Goal: Transaction & Acquisition: Purchase product/service

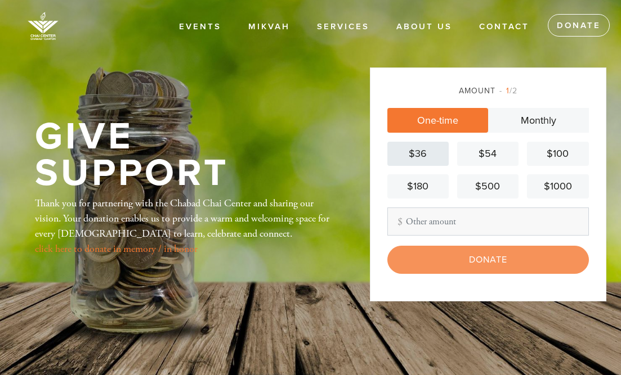
type input "1"
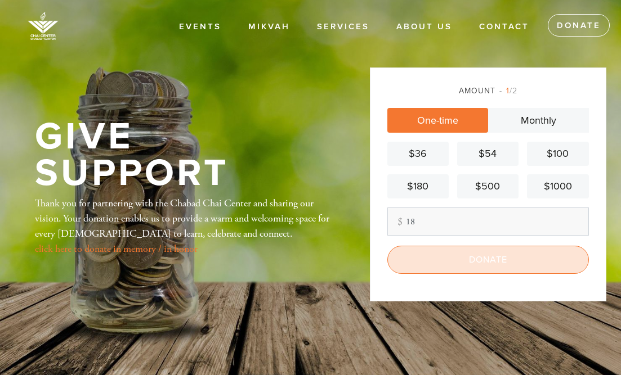
type input "18"
click at [471, 257] on input "Donate" at bounding box center [487, 260] width 201 height 28
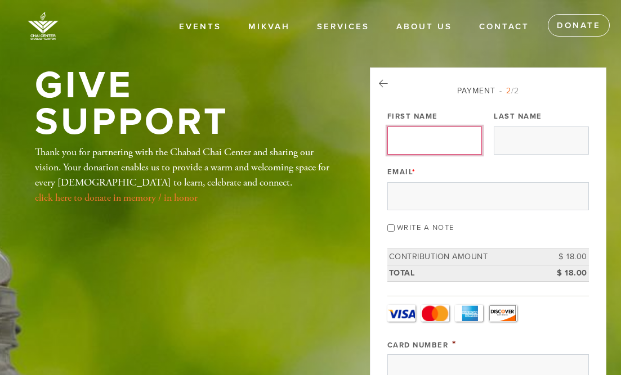
click at [406, 135] on input "First Name" at bounding box center [434, 141] width 95 height 28
type input "Mott"
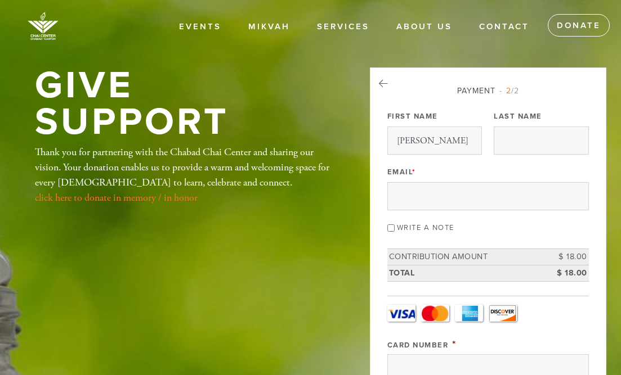
click at [382, 81] on icon at bounding box center [383, 84] width 9 height 10
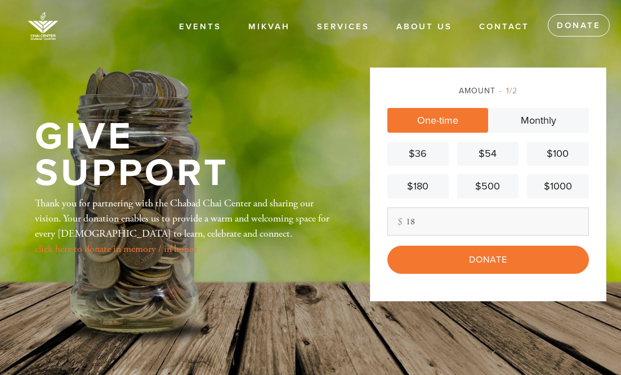
click at [437, 164] on link "$36" at bounding box center [417, 154] width 61 height 24
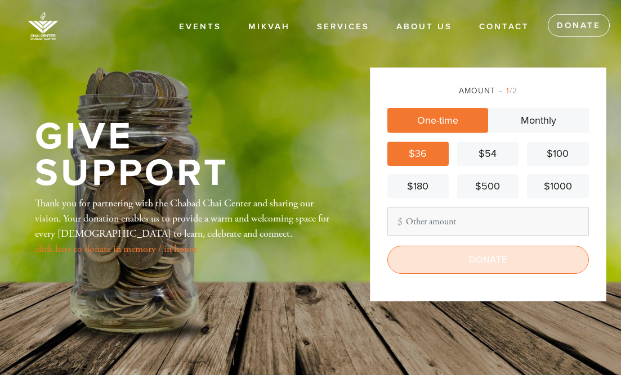
click at [479, 260] on input "Donate" at bounding box center [487, 260] width 201 height 28
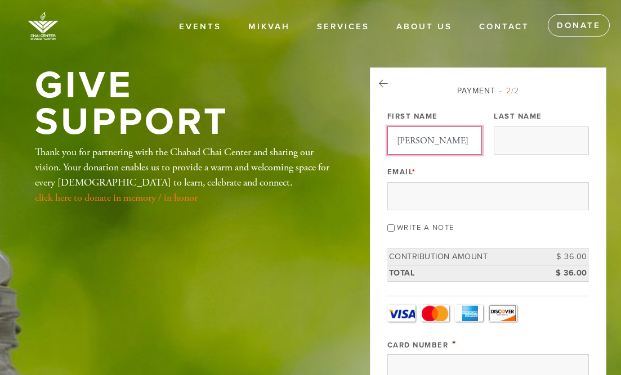
click at [441, 138] on input "Mott" at bounding box center [434, 141] width 95 height 28
type input "Motti"
type input "Wilhelm"
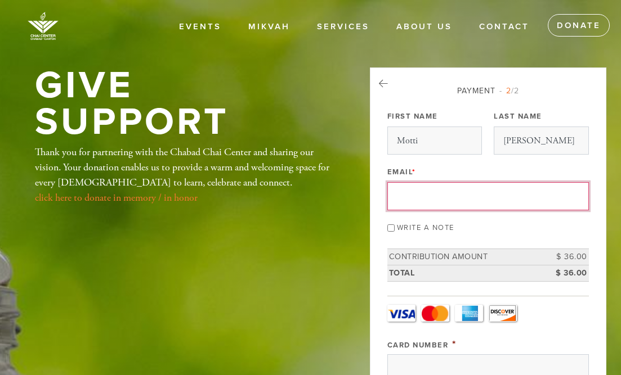
type input "[EMAIL_ADDRESS][DOMAIN_NAME]"
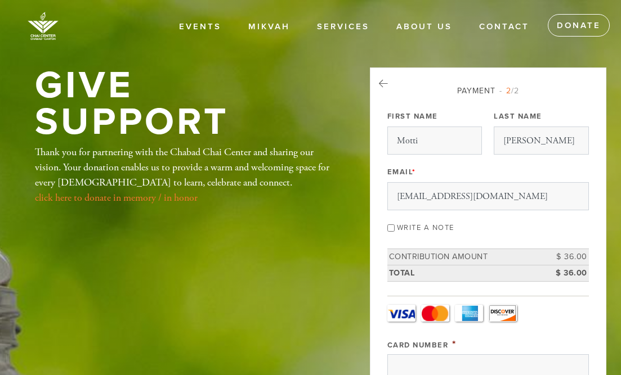
type input "[PERSON_NAME]"
type input "[STREET_ADDRESS]"
type input "[GEOGRAPHIC_DATA]"
type input "97219"
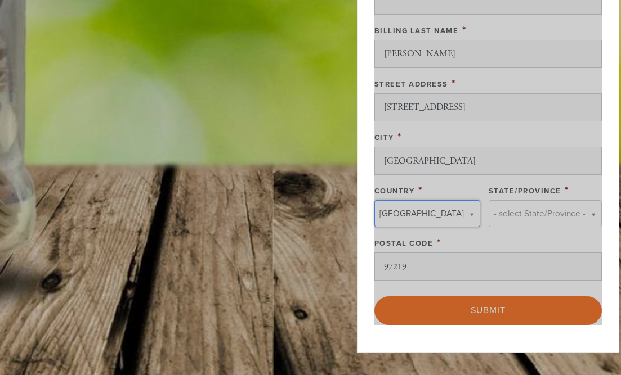
type input "[GEOGRAPHIC_DATA]"
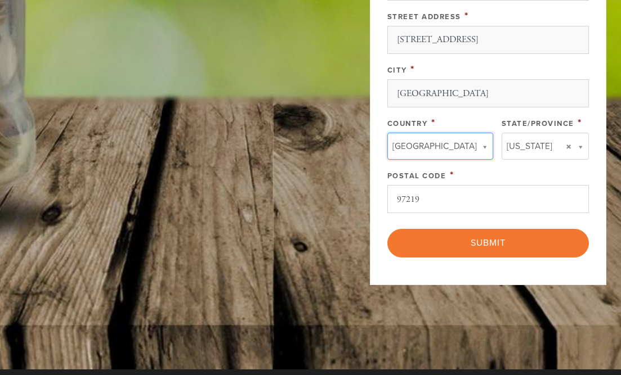
scroll to position [695, 0]
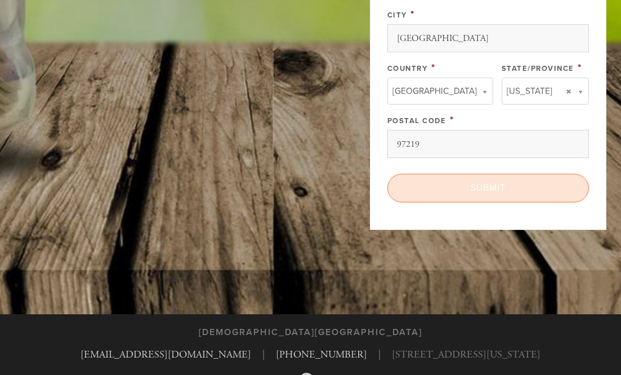
click at [505, 191] on input "Submit" at bounding box center [487, 188] width 201 height 28
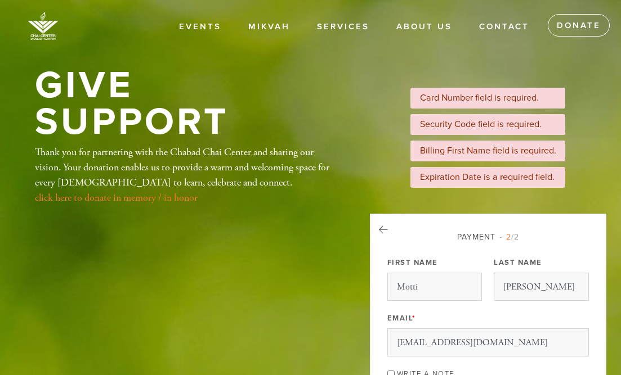
click at [384, 223] on link at bounding box center [383, 230] width 9 height 15
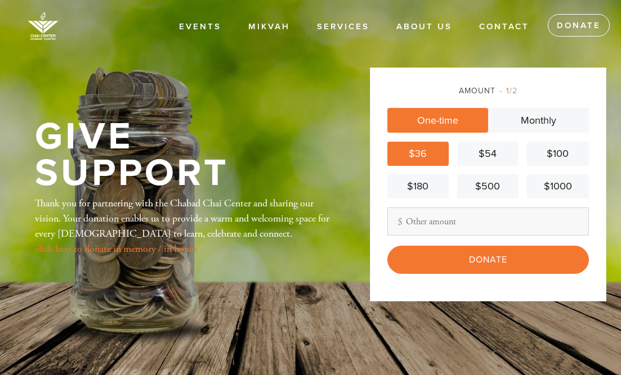
click at [438, 222] on input "Other Amount" at bounding box center [487, 222] width 201 height 28
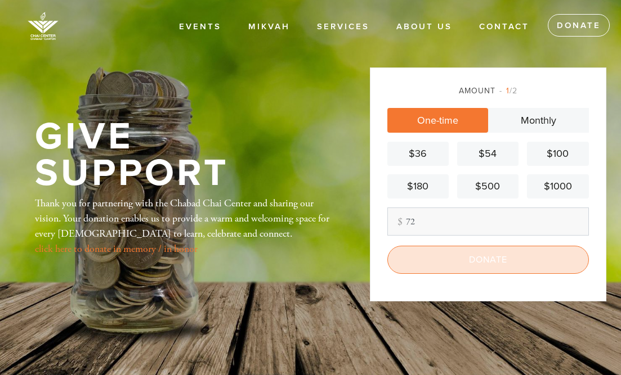
type input "72"
click at [517, 258] on input "Donate" at bounding box center [487, 260] width 201 height 28
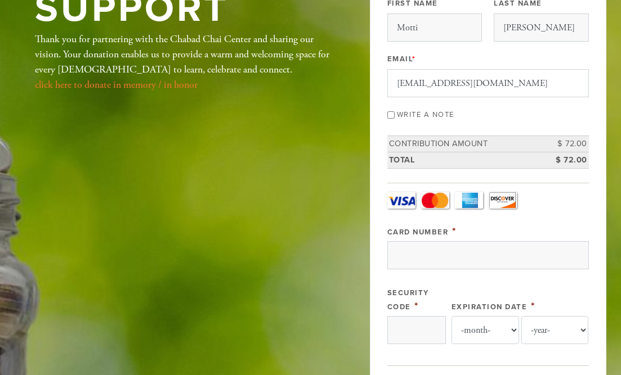
scroll to position [118, 0]
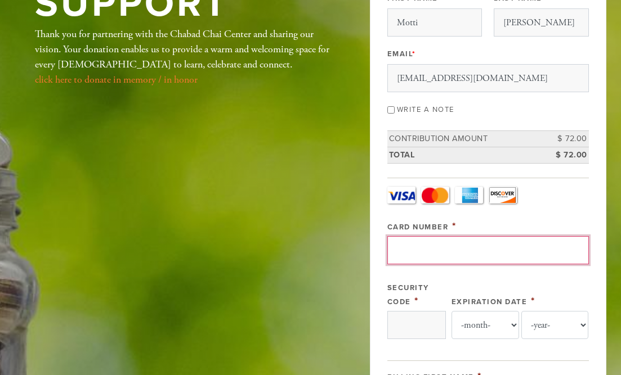
click at [459, 245] on input "Card Number" at bounding box center [487, 250] width 201 height 28
type input "4426570030279244"
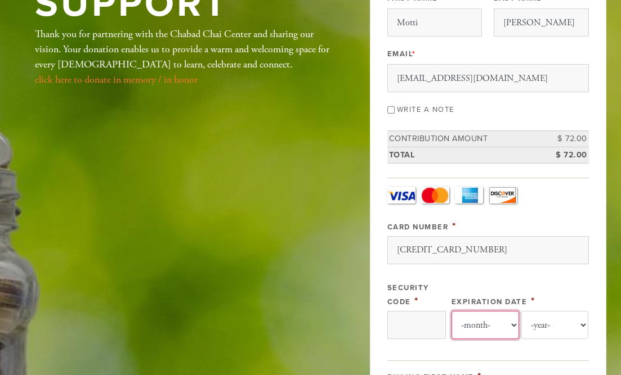
select select "9"
select select "2029"
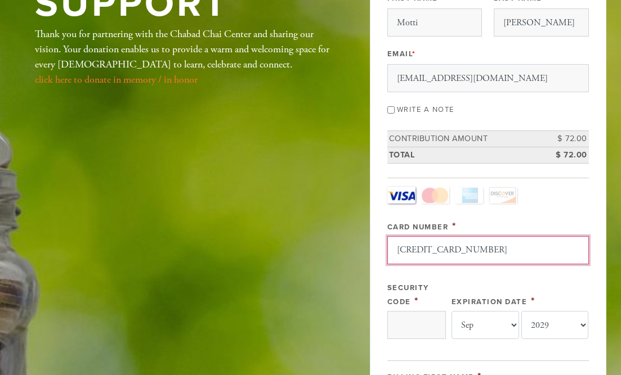
scroll to position [128, 0]
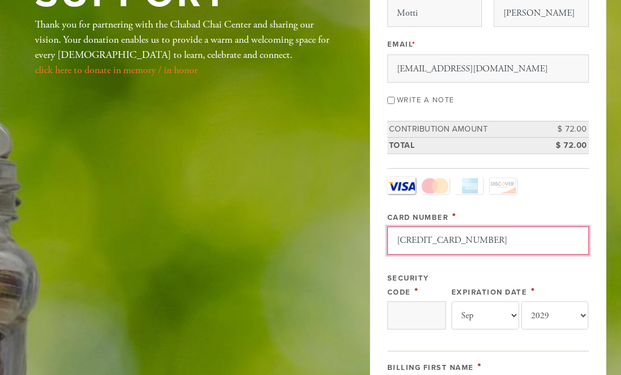
click at [458, 237] on input "4426570030279244" at bounding box center [487, 241] width 201 height 28
click at [504, 246] on input "Card Number" at bounding box center [487, 241] width 201 height 28
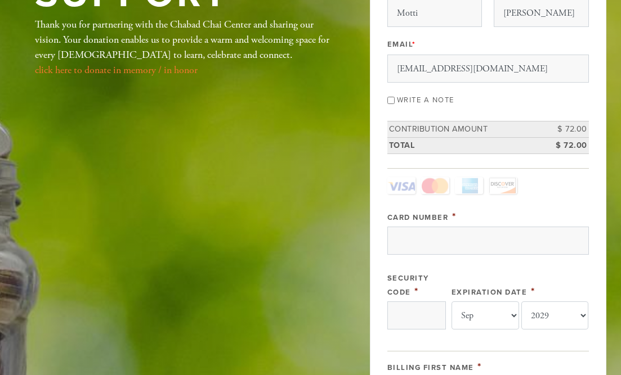
type input "[CREDIT_CARD_NUMBER]"
type input "496"
type input "[PERSON_NAME]"
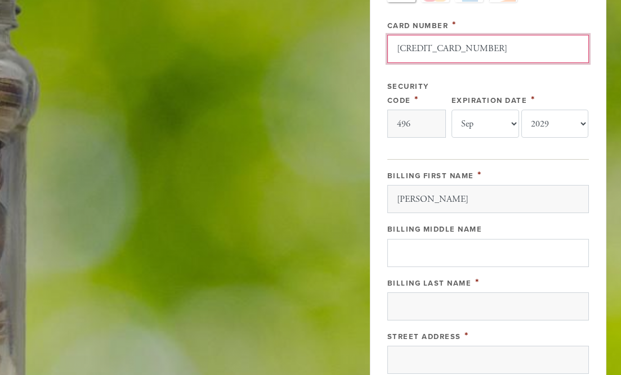
scroll to position [320, 0]
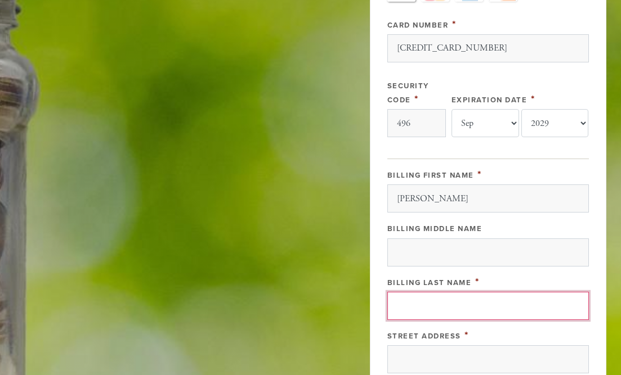
click at [425, 302] on input "Billing Last Name" at bounding box center [487, 306] width 201 height 28
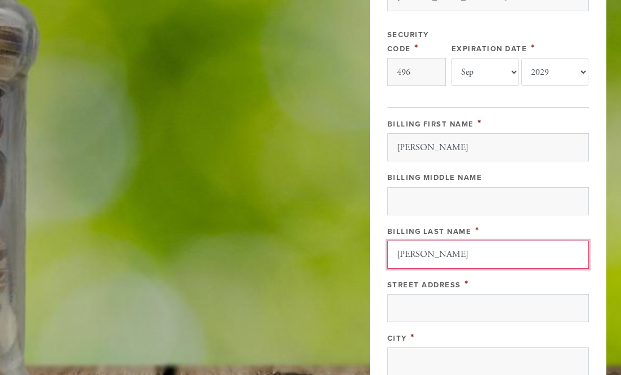
scroll to position [373, 0]
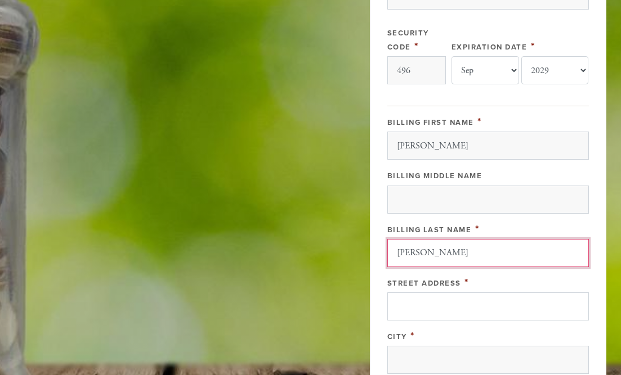
type input "[PERSON_NAME]"
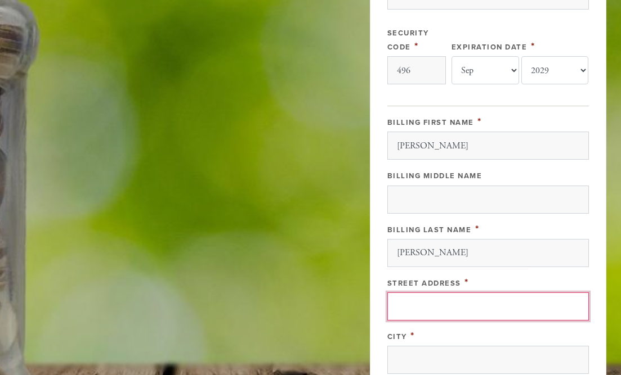
click at [437, 304] on input "Street Address" at bounding box center [487, 307] width 201 height 28
type input "[STREET_ADDRESS]"
type input "[GEOGRAPHIC_DATA]"
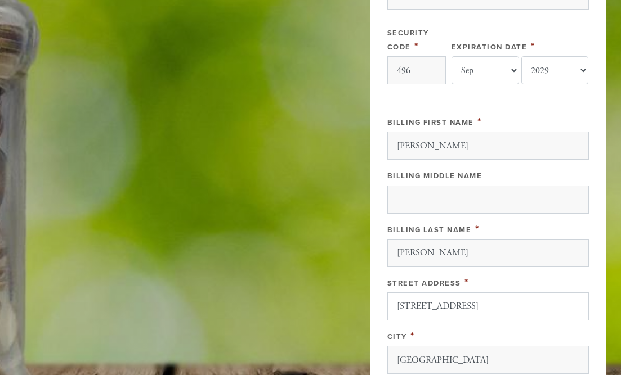
type input "[GEOGRAPHIC_DATA]"
type input "97219"
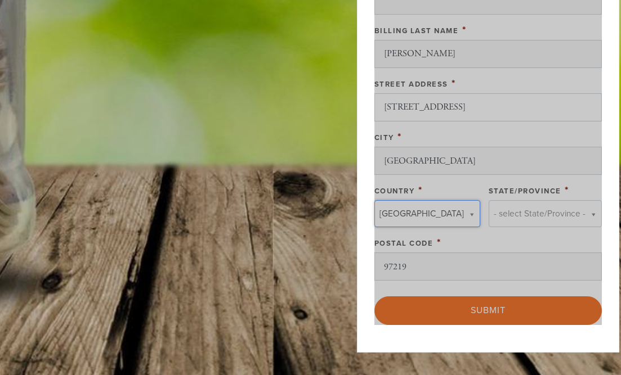
type input "United States"
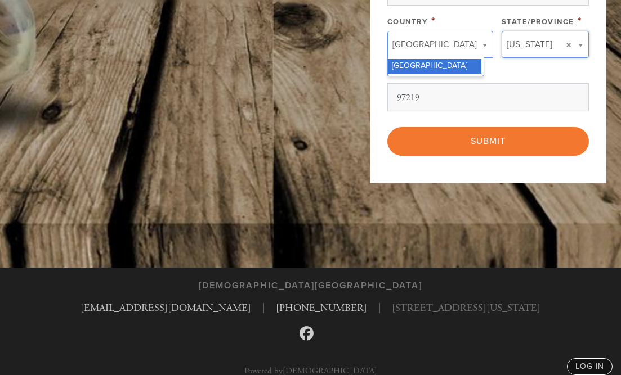
scroll to position [754, 0]
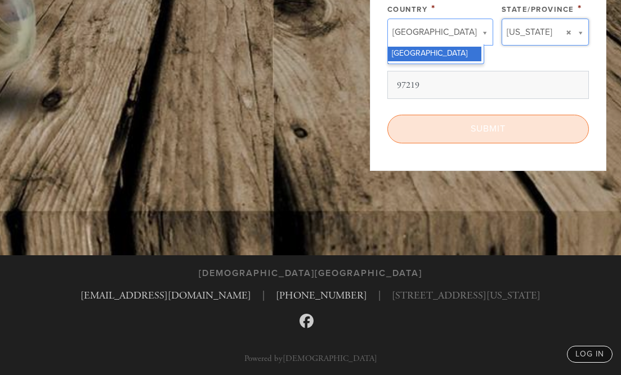
click at [502, 128] on input "Submit" at bounding box center [487, 129] width 201 height 28
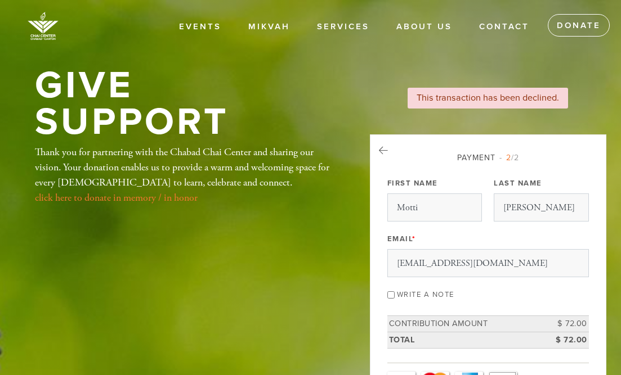
select select "9"
select select "2029"
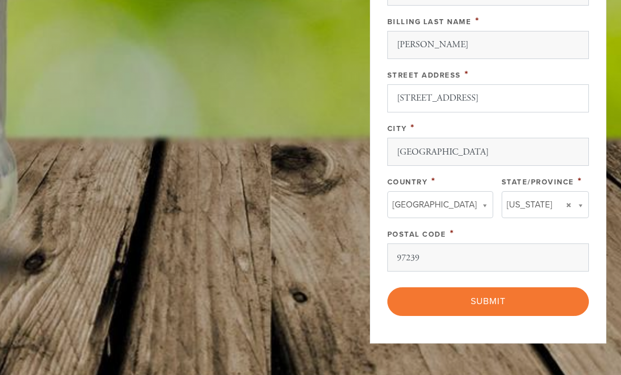
type input "97239"
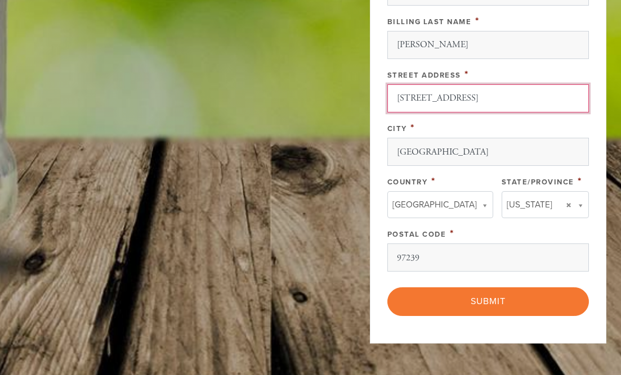
click at [426, 100] on input "[STREET_ADDRESS]" at bounding box center [487, 98] width 201 height 28
click at [432, 100] on input "[STREET_ADDRESS]" at bounding box center [487, 98] width 201 height 28
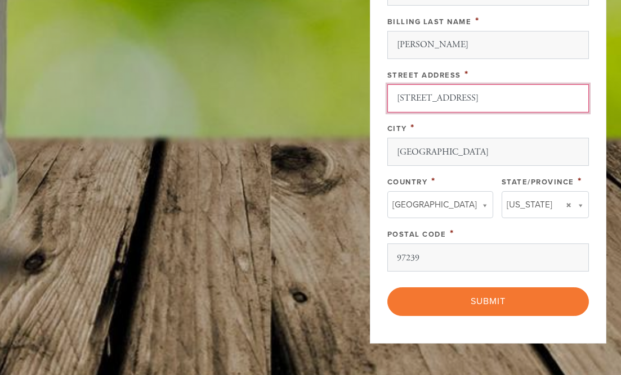
click at [432, 100] on input "[STREET_ADDRESS]" at bounding box center [487, 98] width 201 height 28
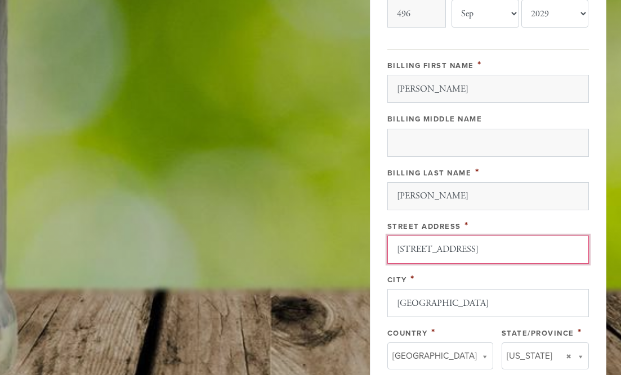
scroll to position [588, 0]
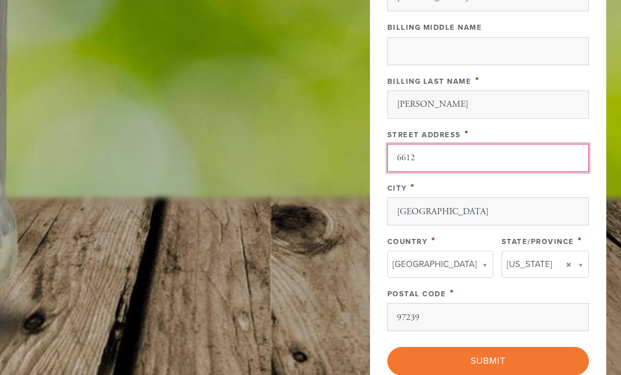
type input "[STREET_ADDRESS]"
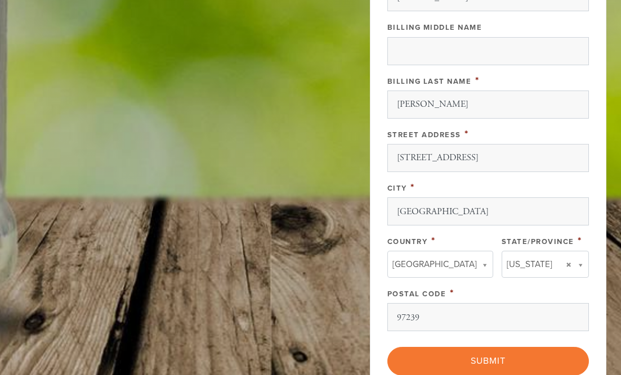
type input "[US_STATE]"
type input "[GEOGRAPHIC_DATA]"
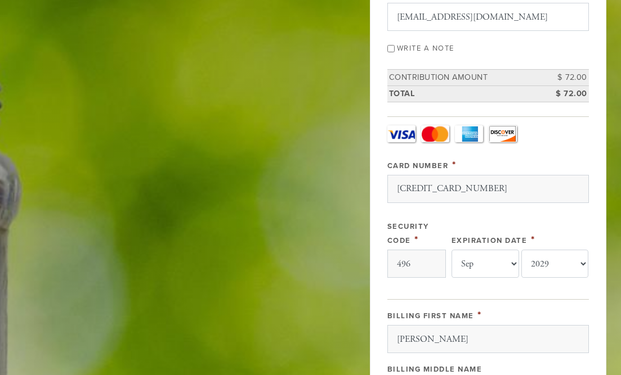
scroll to position [255, 0]
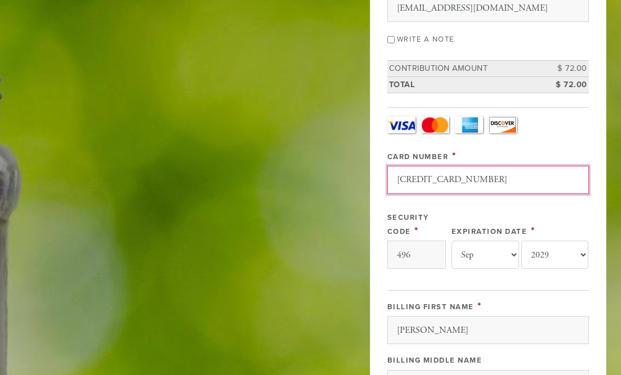
click at [472, 181] on input "4635520000530552" at bounding box center [487, 180] width 201 height 28
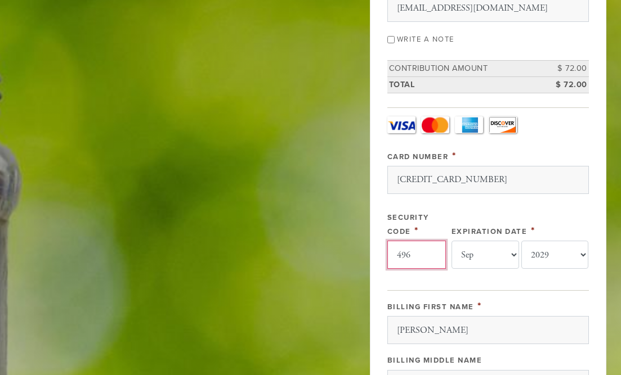
click at [429, 252] on input "496" at bounding box center [416, 255] width 59 height 28
select select "7"
select select "2030"
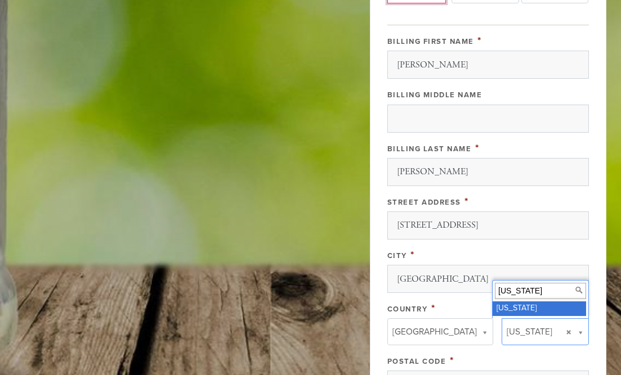
scroll to position [555, 0]
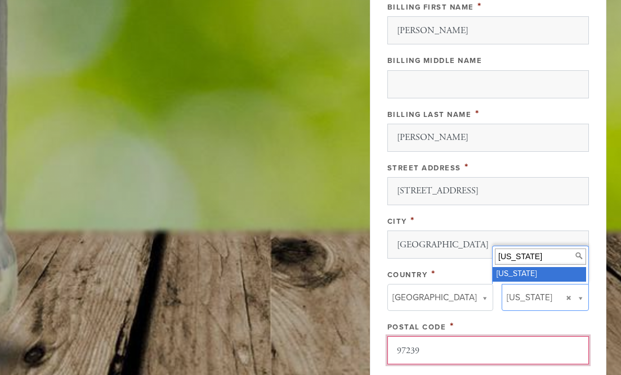
click at [429, 353] on input "97239" at bounding box center [487, 350] width 201 height 28
type input "97219"
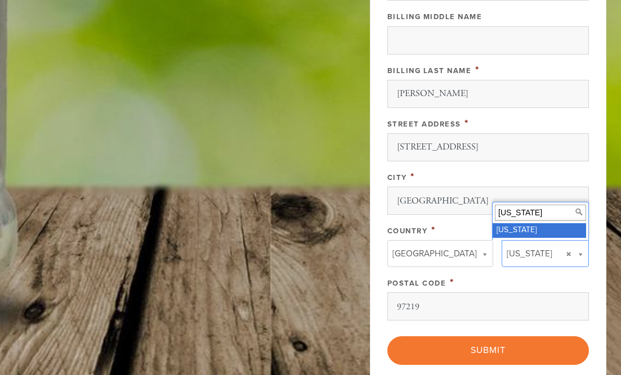
scroll to position [612, 0]
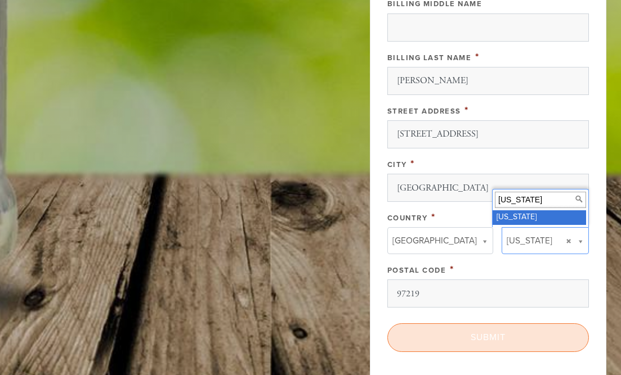
click at [467, 334] on input "Submit" at bounding box center [487, 338] width 201 height 28
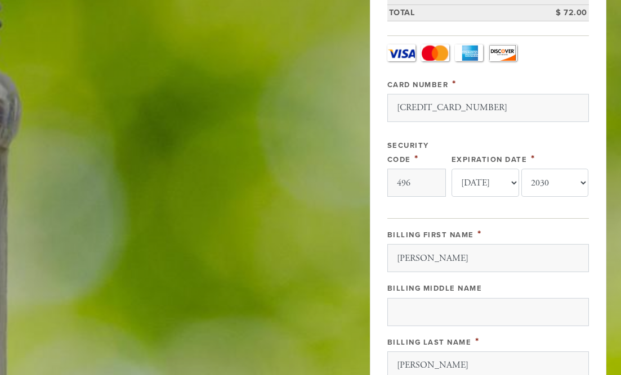
scroll to position [327, 0]
